Goal: Information Seeking & Learning: Learn about a topic

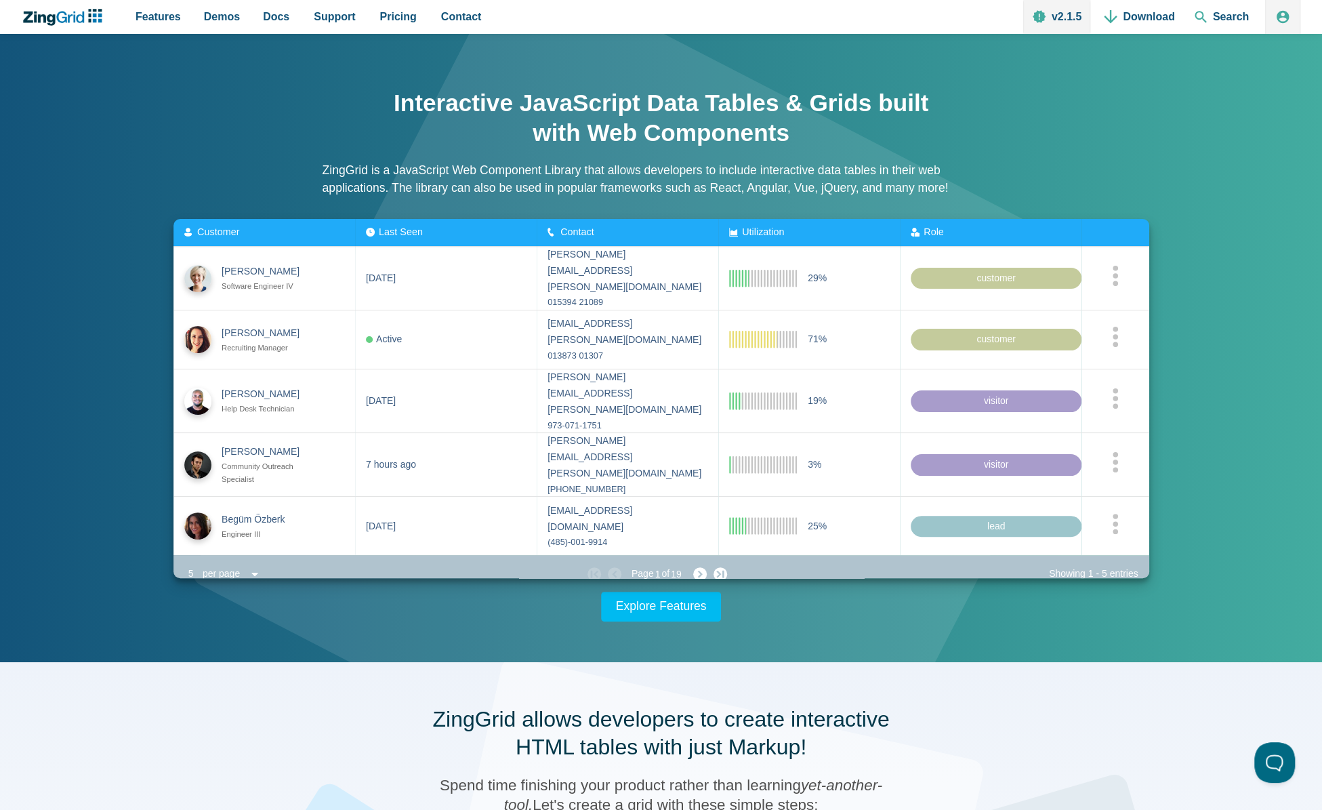
click at [193, 602] on div "Interactive JavaScript Data Tables & Grids built with Web Components ZingGrid i…" at bounding box center [661, 348] width 1084 height 547
click at [573, 232] on span "Contact" at bounding box center [577, 231] width 34 height 11
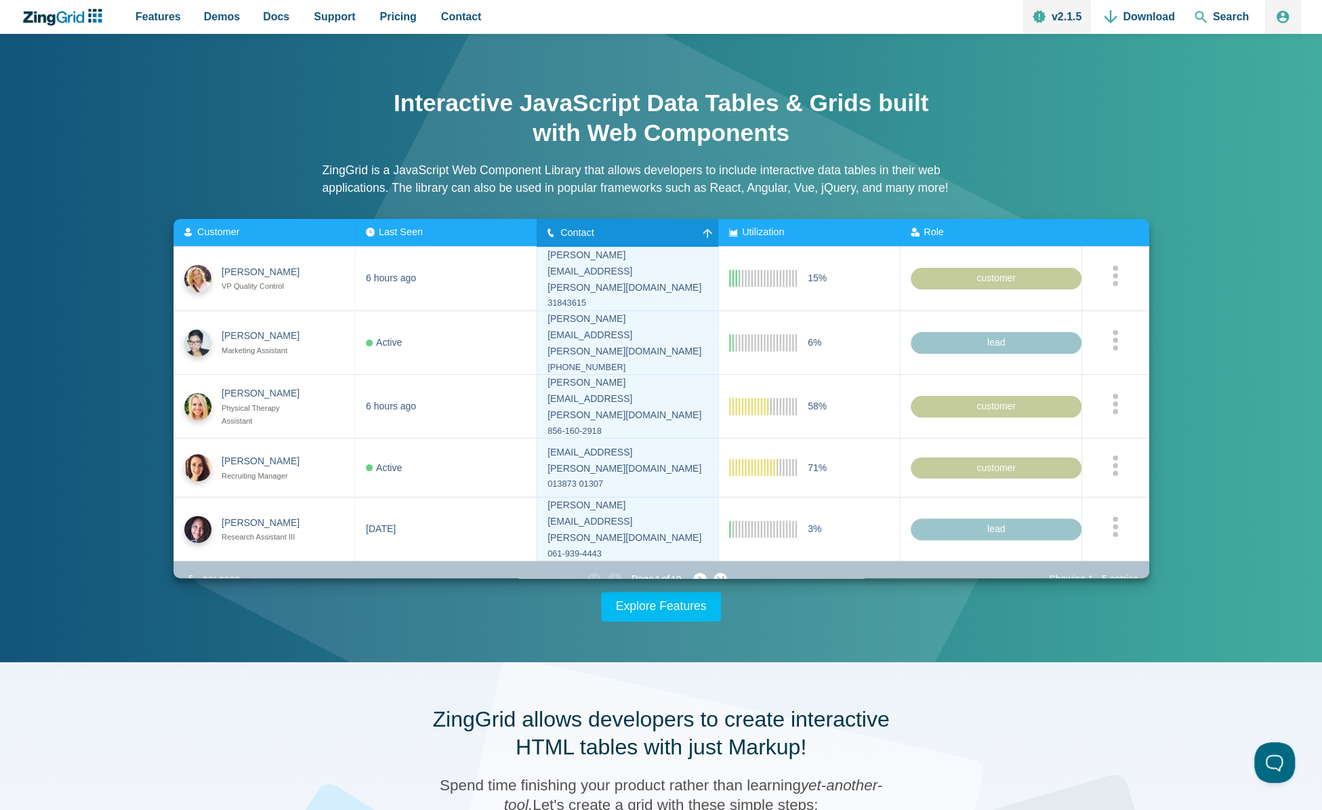
drag, startPoint x: 739, startPoint y: 225, endPoint x: 831, endPoint y: 239, distance: 93.2
click at [739, 225] on zg-head-cell "Utilization" at bounding box center [809, 233] width 182 height 28
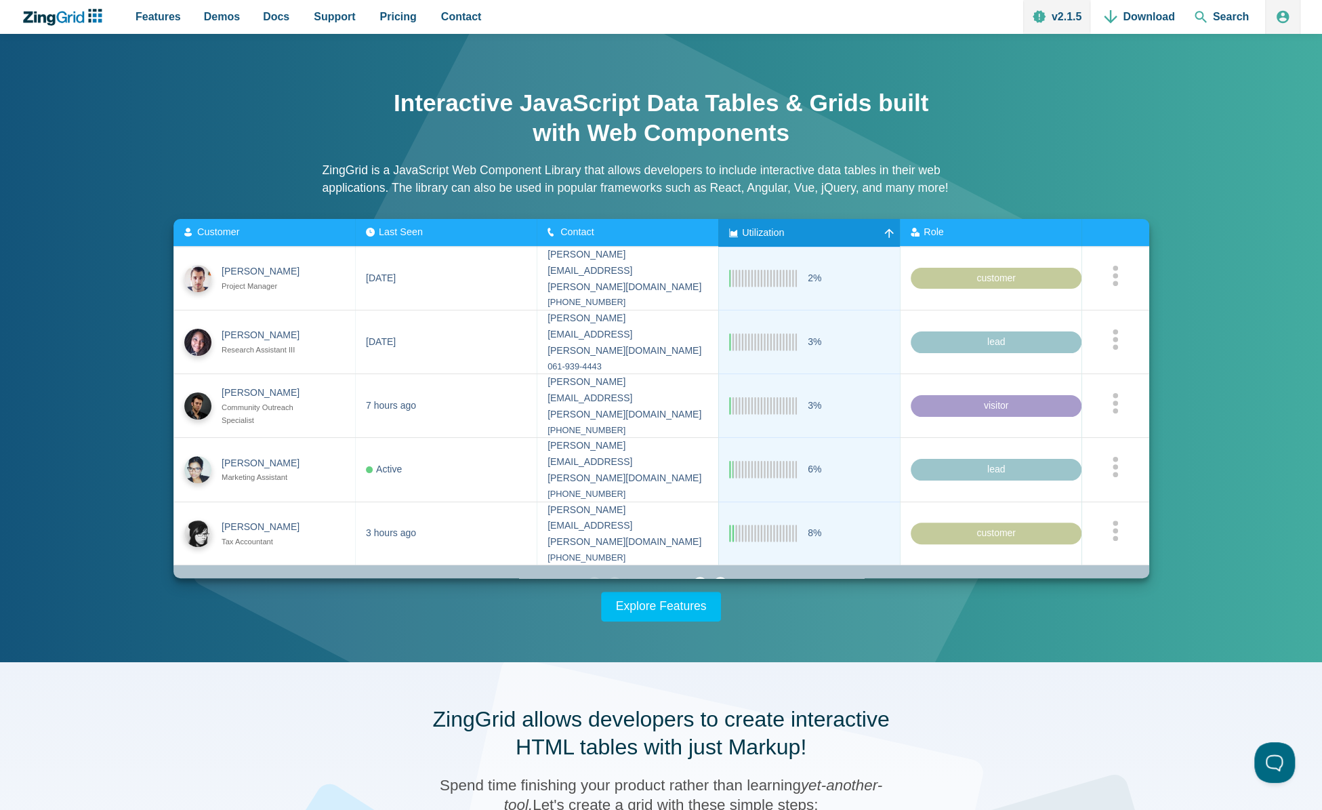
click at [944, 226] on zg-head-cell "Role" at bounding box center [991, 233] width 182 height 28
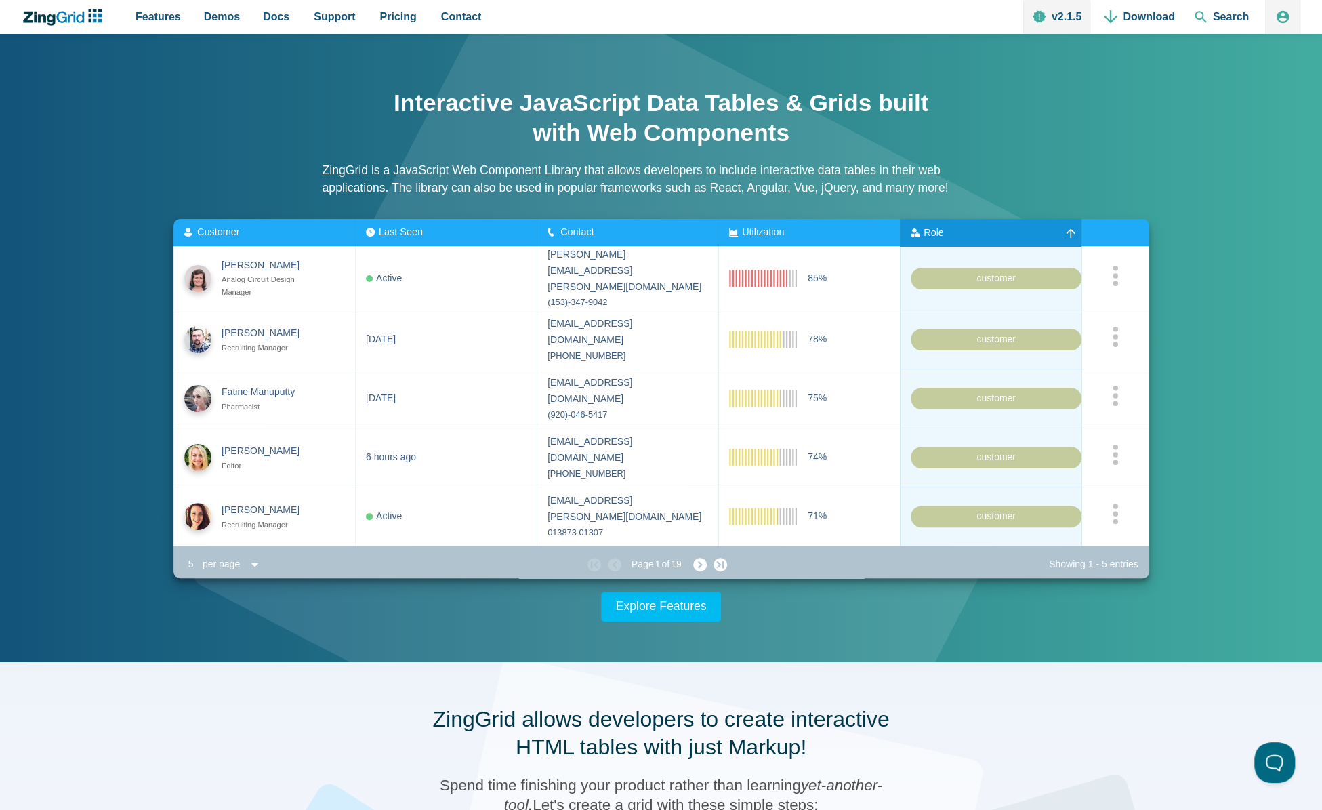
click at [223, 227] on span "Customer" at bounding box center [218, 231] width 42 height 11
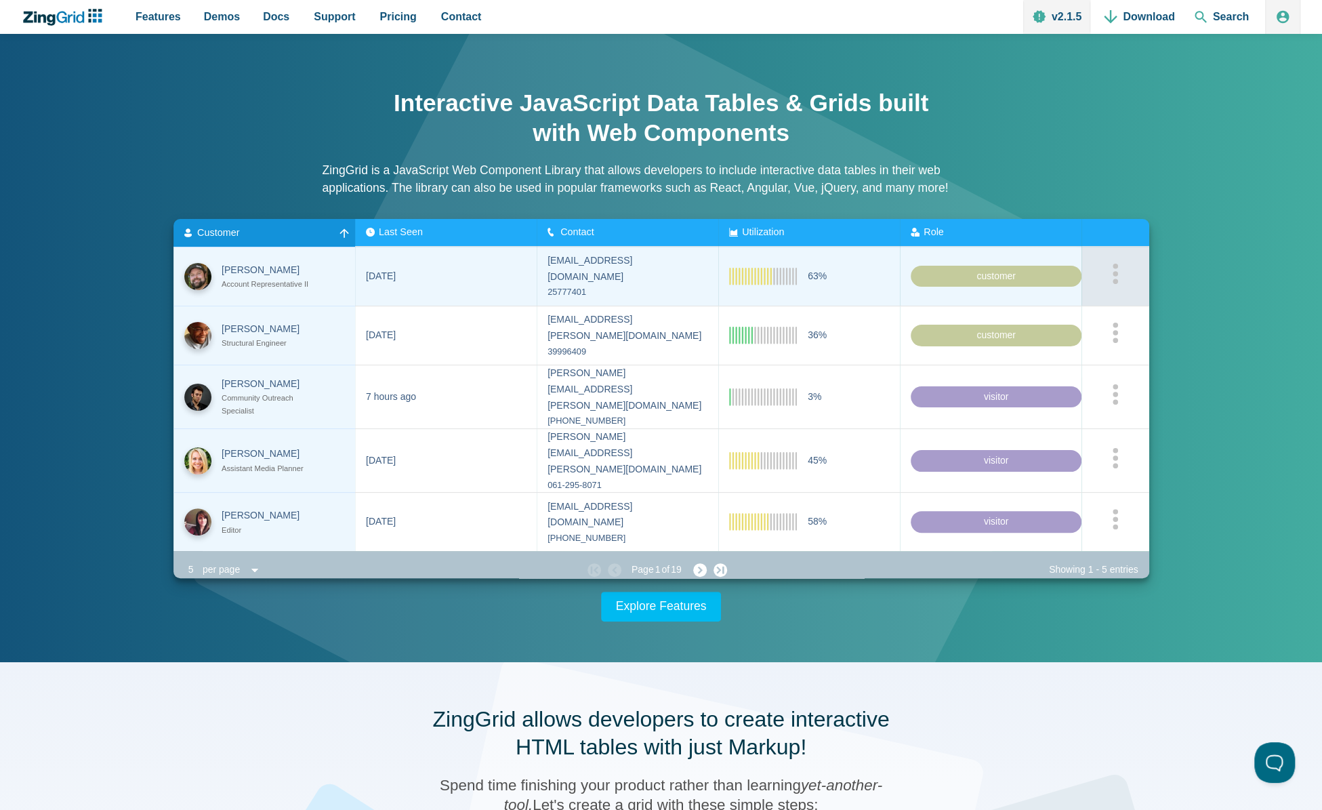
click at [1112, 272] on icon "App Content" at bounding box center [1115, 273] width 7 height 20
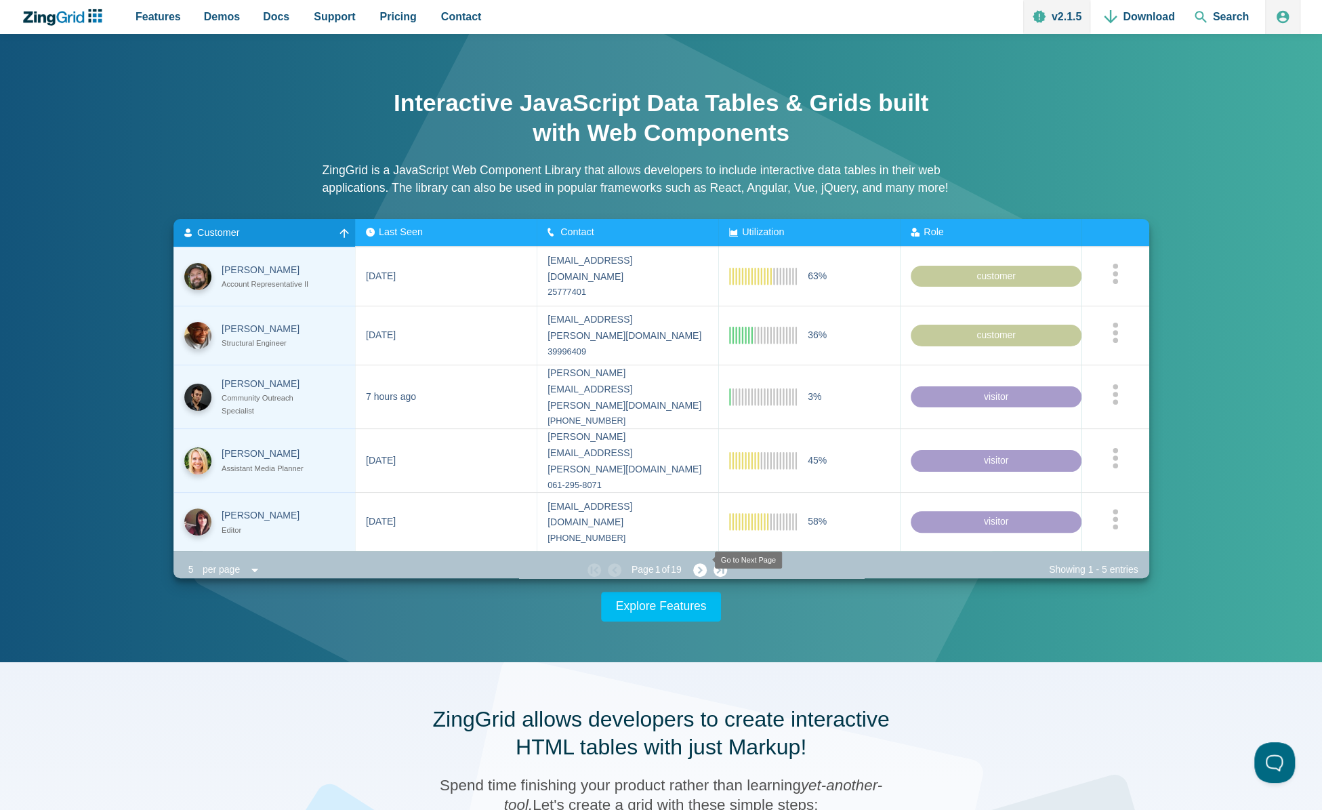
click at [697, 563] on zg-icon "nextpage" at bounding box center [700, 570] width 14 height 14
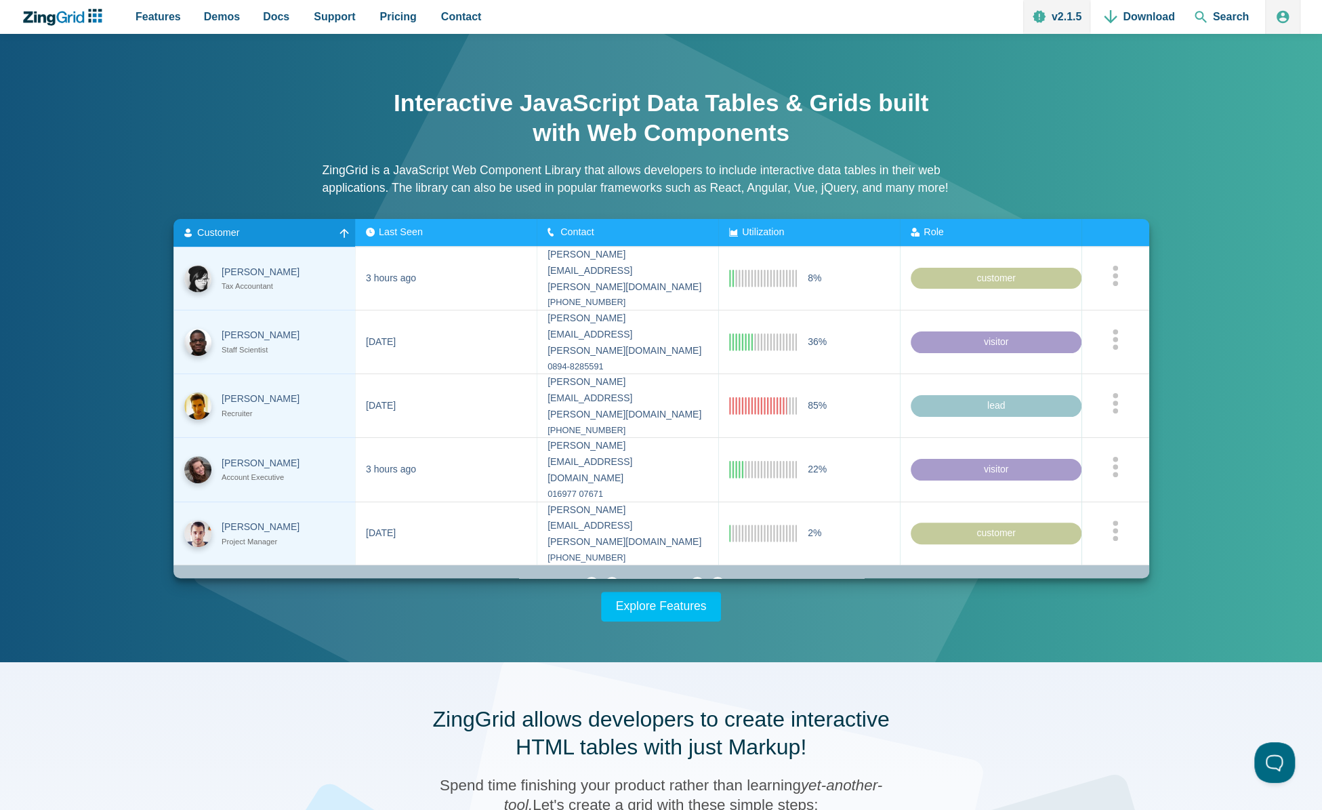
click at [699, 577] on zg-icon "nextpage" at bounding box center [697, 584] width 14 height 14
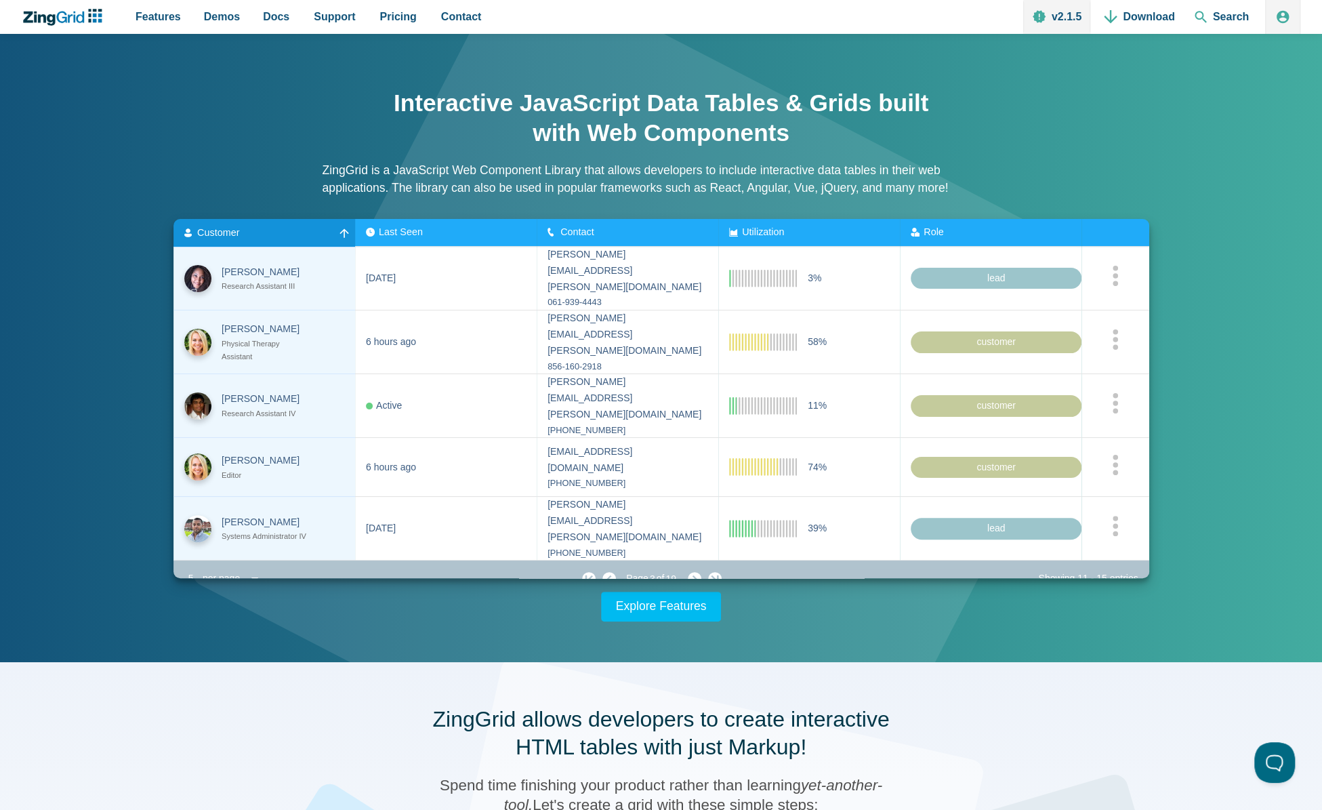
click at [699, 572] on zg-icon "nextpage" at bounding box center [695, 579] width 14 height 14
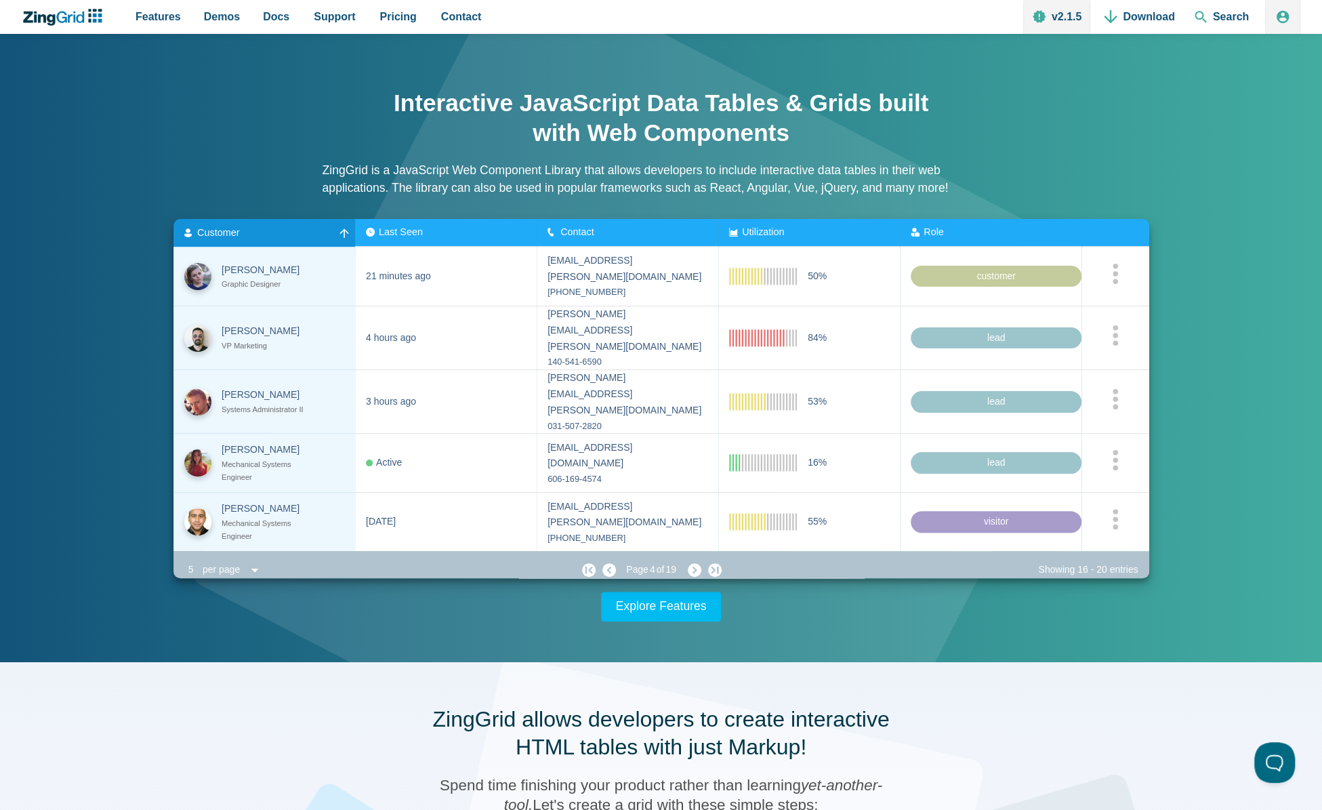
click at [699, 563] on zg-icon "nextpage" at bounding box center [695, 570] width 14 height 14
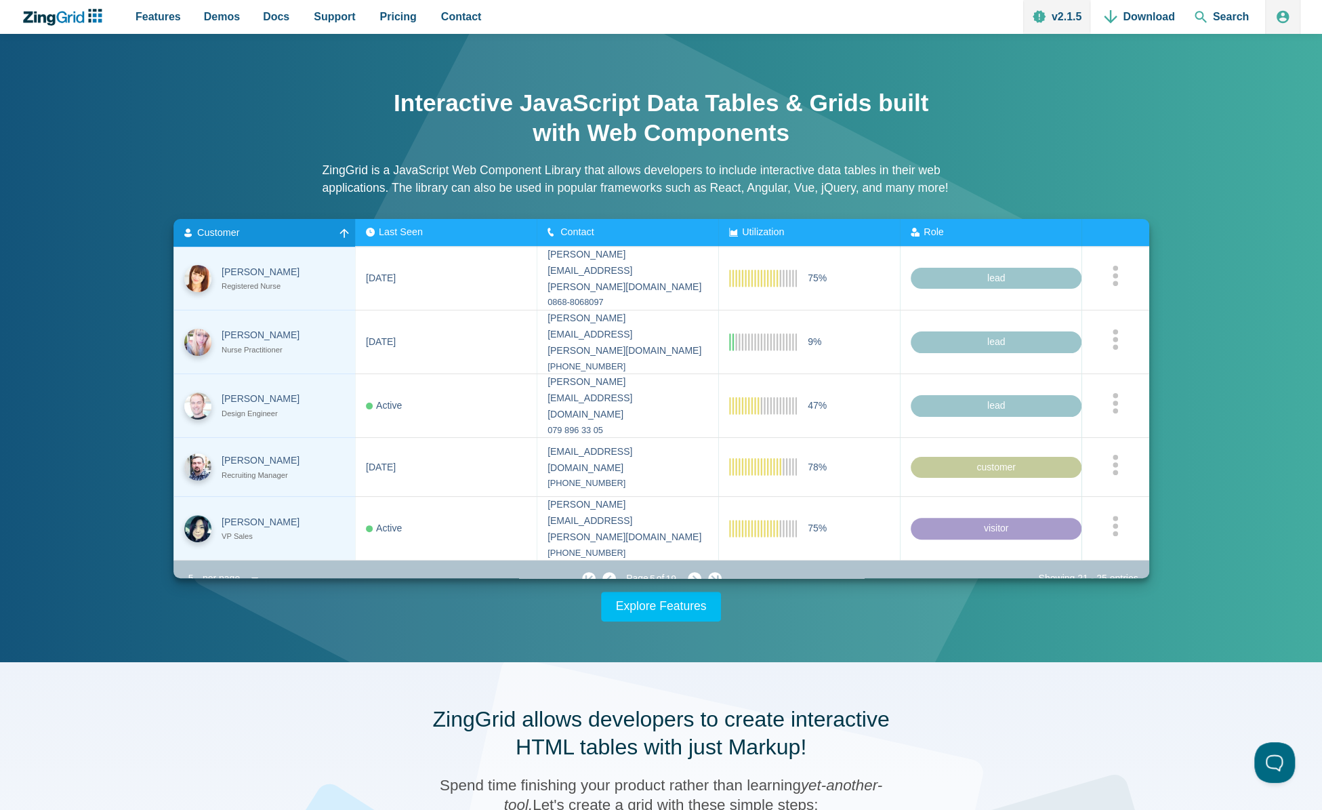
click at [699, 572] on zg-button "nextpage" at bounding box center [691, 579] width 20 height 14
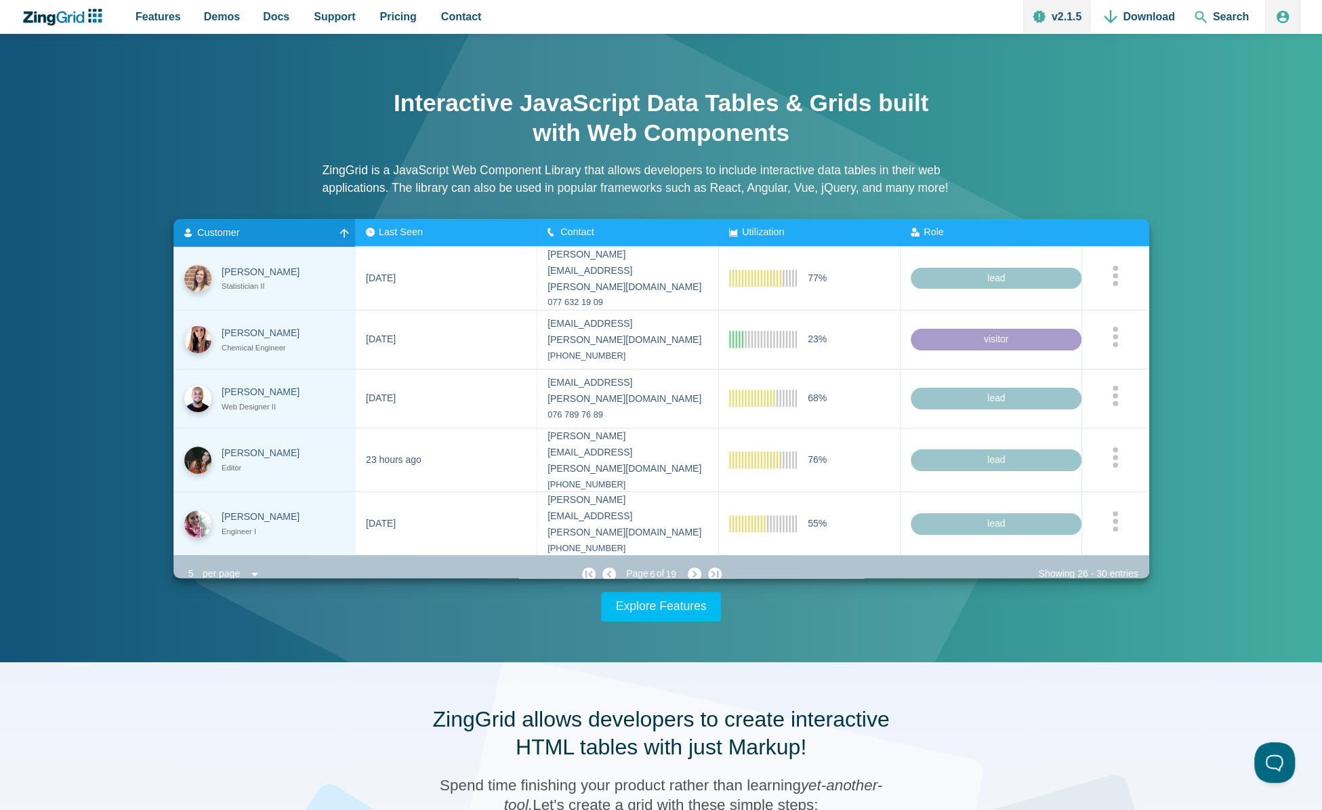
click at [464, 602] on div "Interactive JavaScript Data Tables & Grids built with Web Components ZingGrid i…" at bounding box center [661, 348] width 1084 height 547
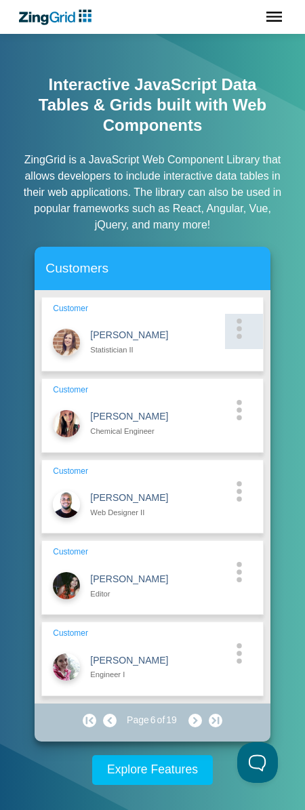
click at [240, 334] on circle "App Content" at bounding box center [238, 336] width 5 height 5
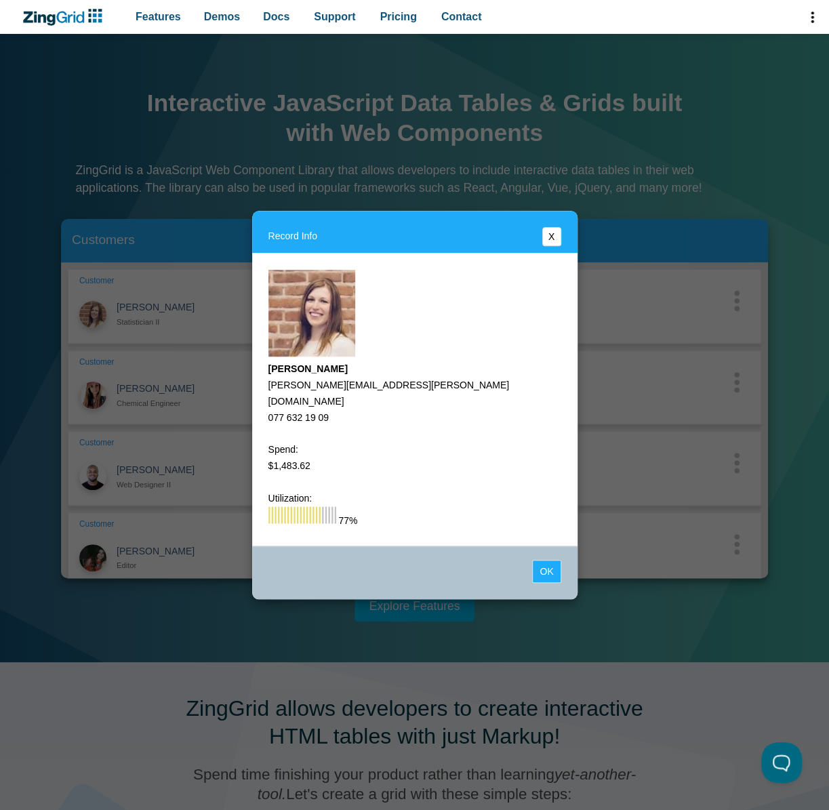
click at [552, 235] on button "X" at bounding box center [551, 236] width 19 height 19
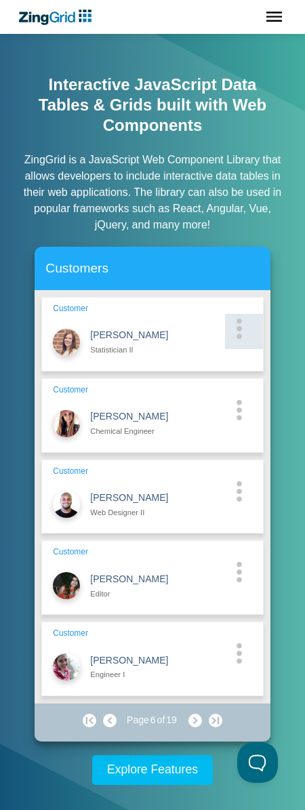
click at [235, 314] on zg-cell "App Content" at bounding box center [244, 331] width 38 height 35
click at [244, 314] on zg-cell "App Content" at bounding box center [244, 331] width 38 height 35
click at [239, 334] on circle "App Content" at bounding box center [238, 336] width 5 height 5
